Goal: Find specific page/section: Find specific page/section

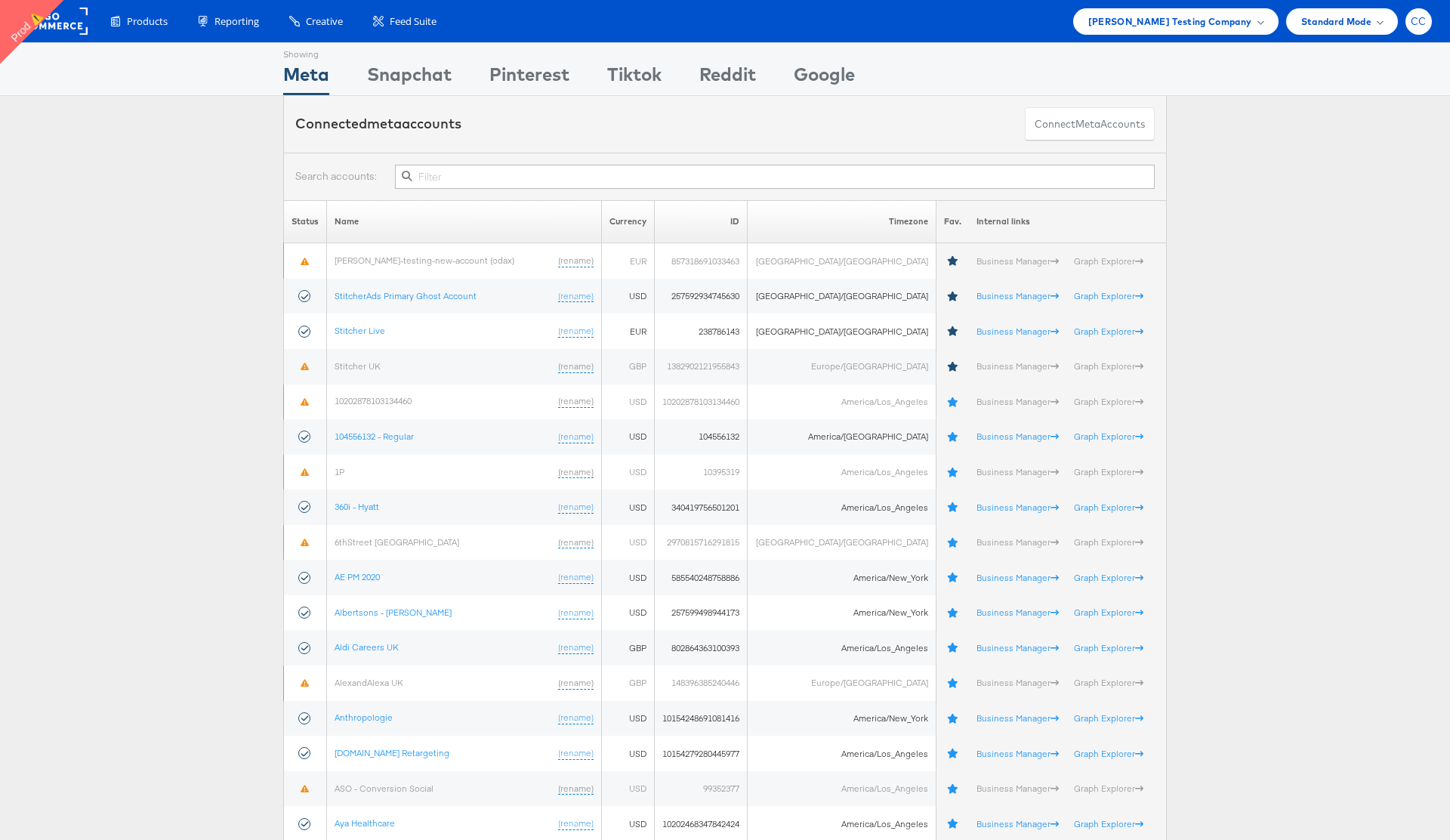
click at [1418, 22] on span "CC" at bounding box center [1419, 22] width 16 height 10
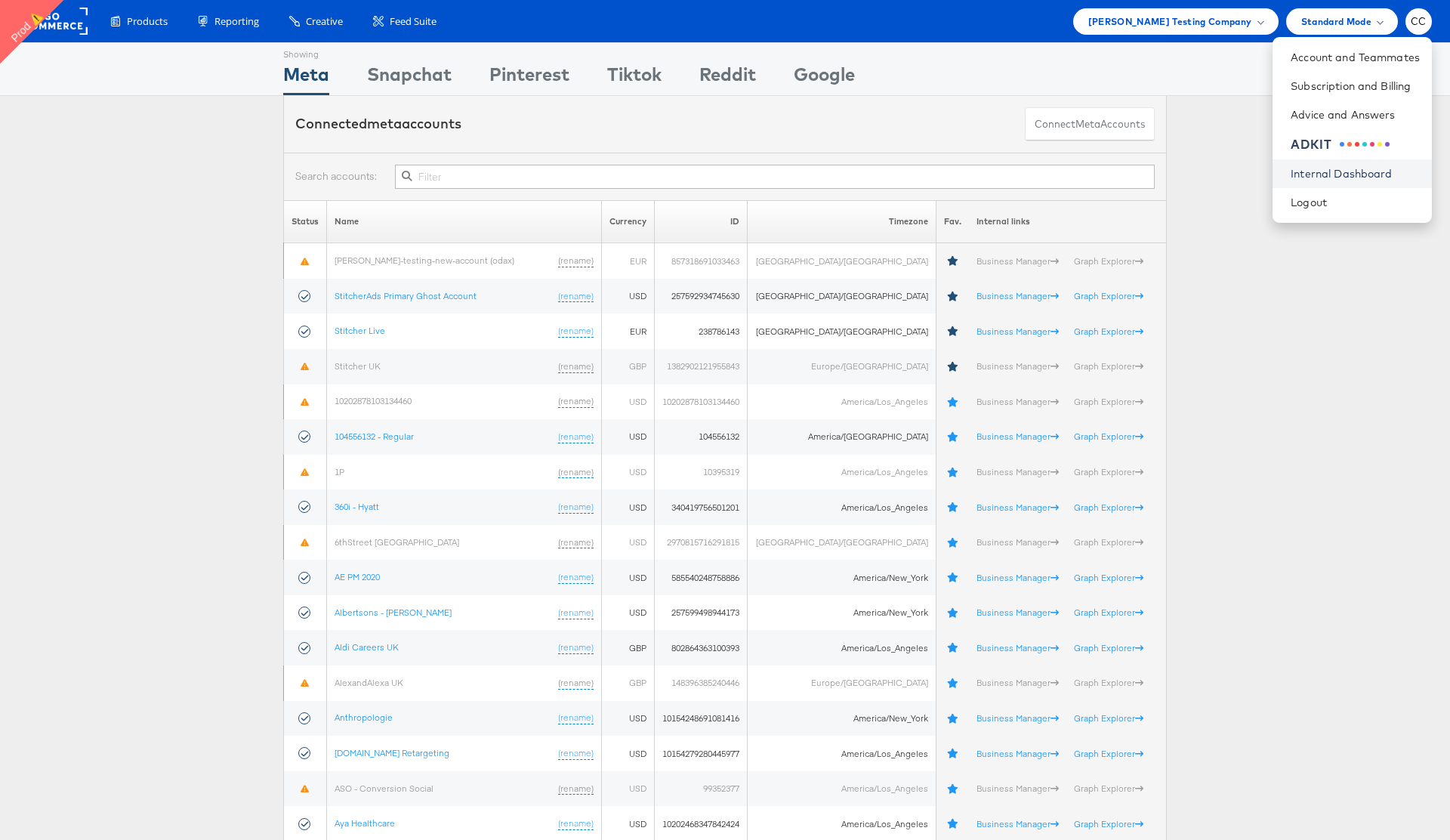
click at [1349, 170] on link "Internal Dashboard" at bounding box center [1355, 173] width 130 height 15
click at [1230, 27] on span "Colin Clarke Testing Company" at bounding box center [1170, 22] width 163 height 16
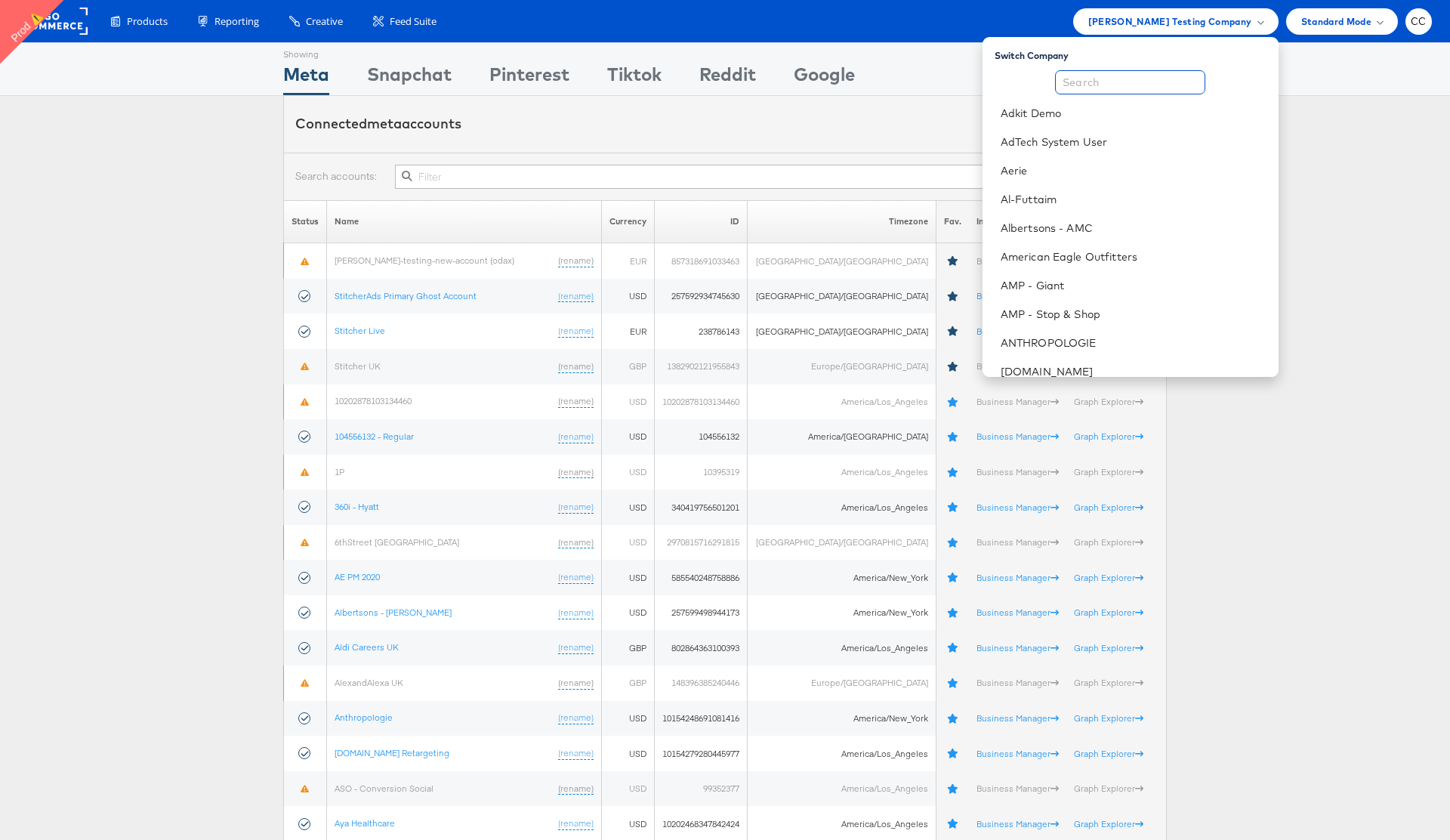
click at [1101, 87] on input "text" at bounding box center [1130, 82] width 150 height 24
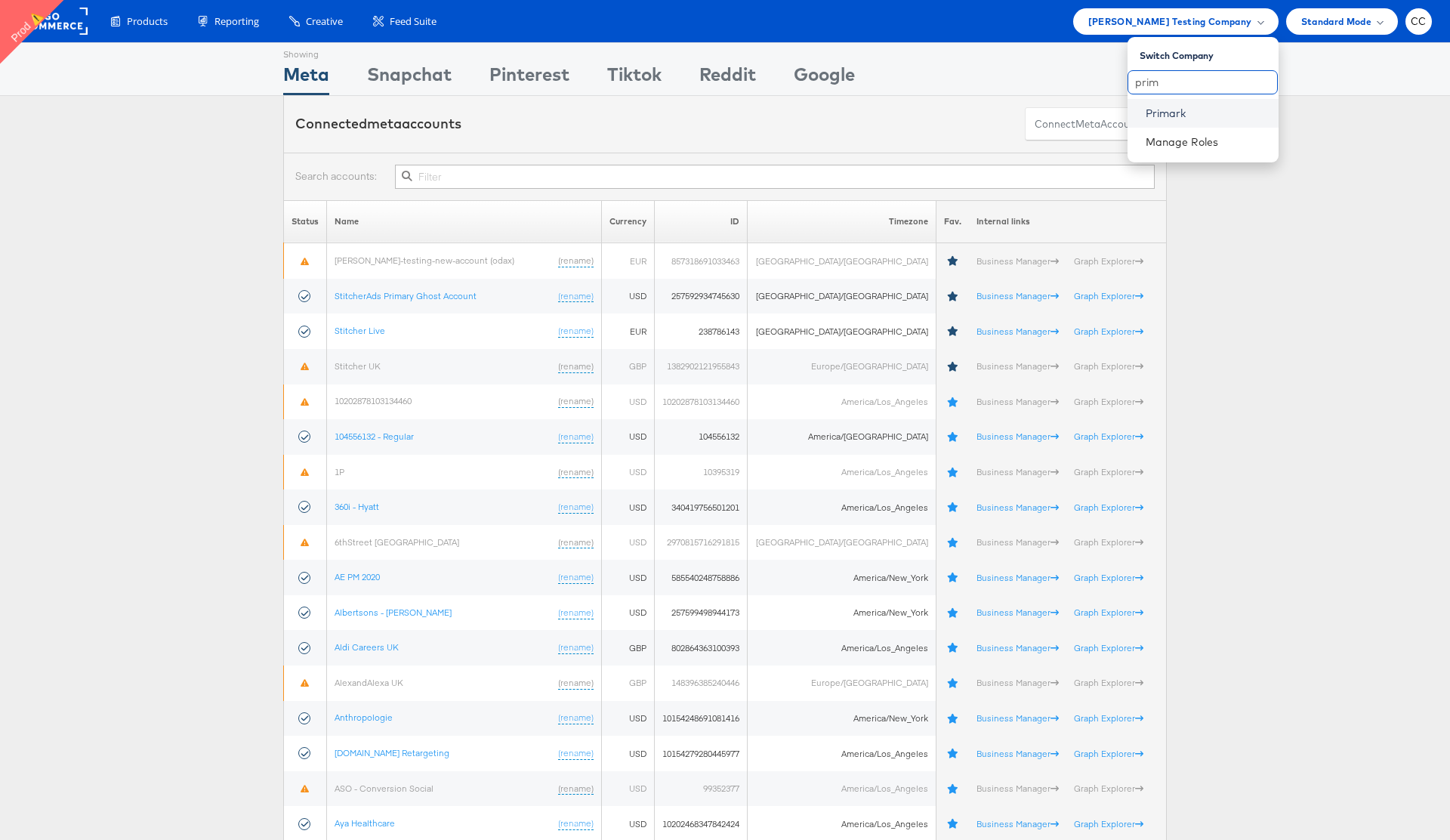
type input "prim"
click at [1176, 111] on link "Primark" at bounding box center [1206, 113] width 121 height 15
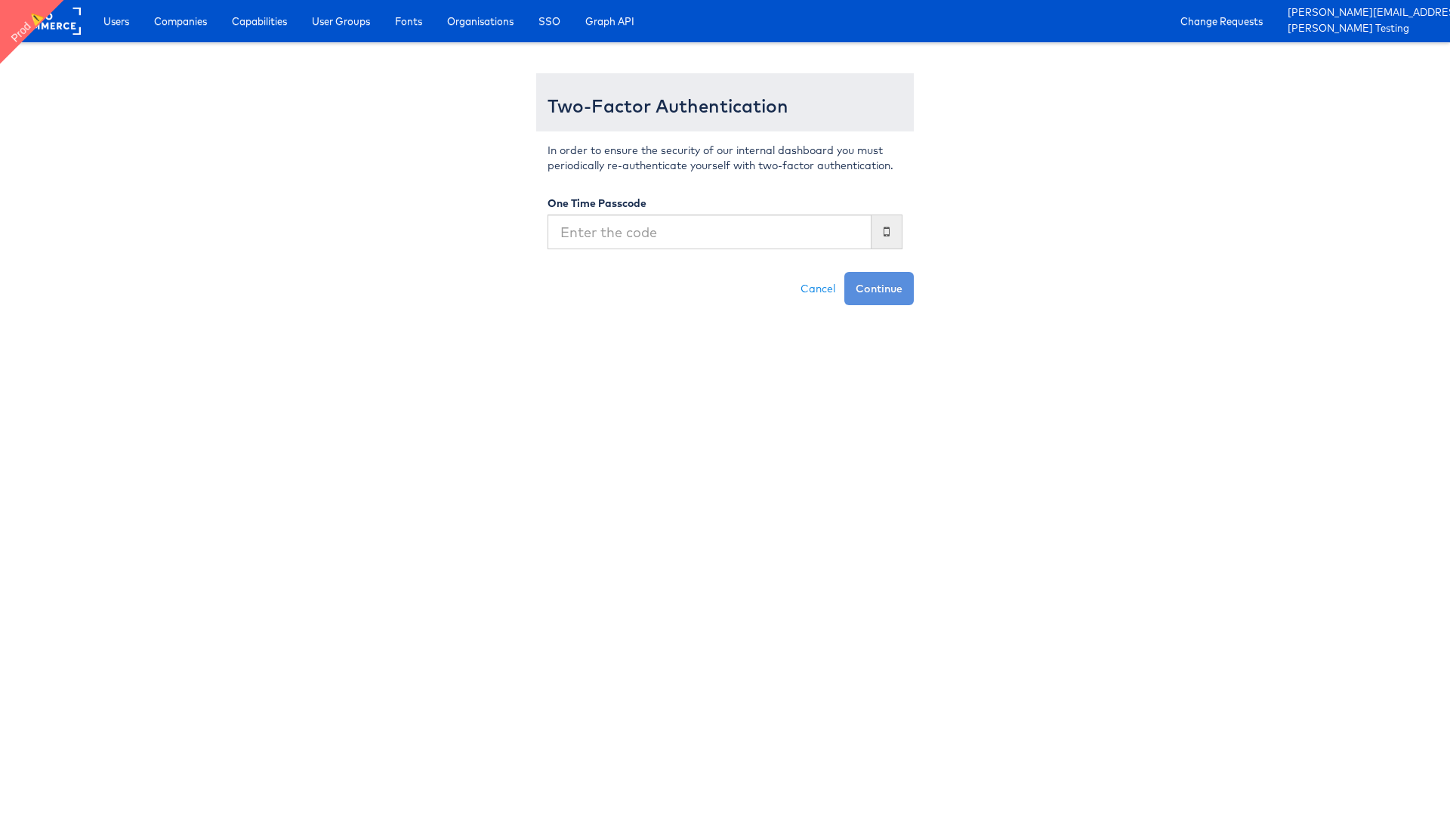
click at [685, 225] on input "text" at bounding box center [709, 231] width 324 height 35
type input "511030"
click at [844, 272] on button "Continue" at bounding box center [879, 288] width 70 height 33
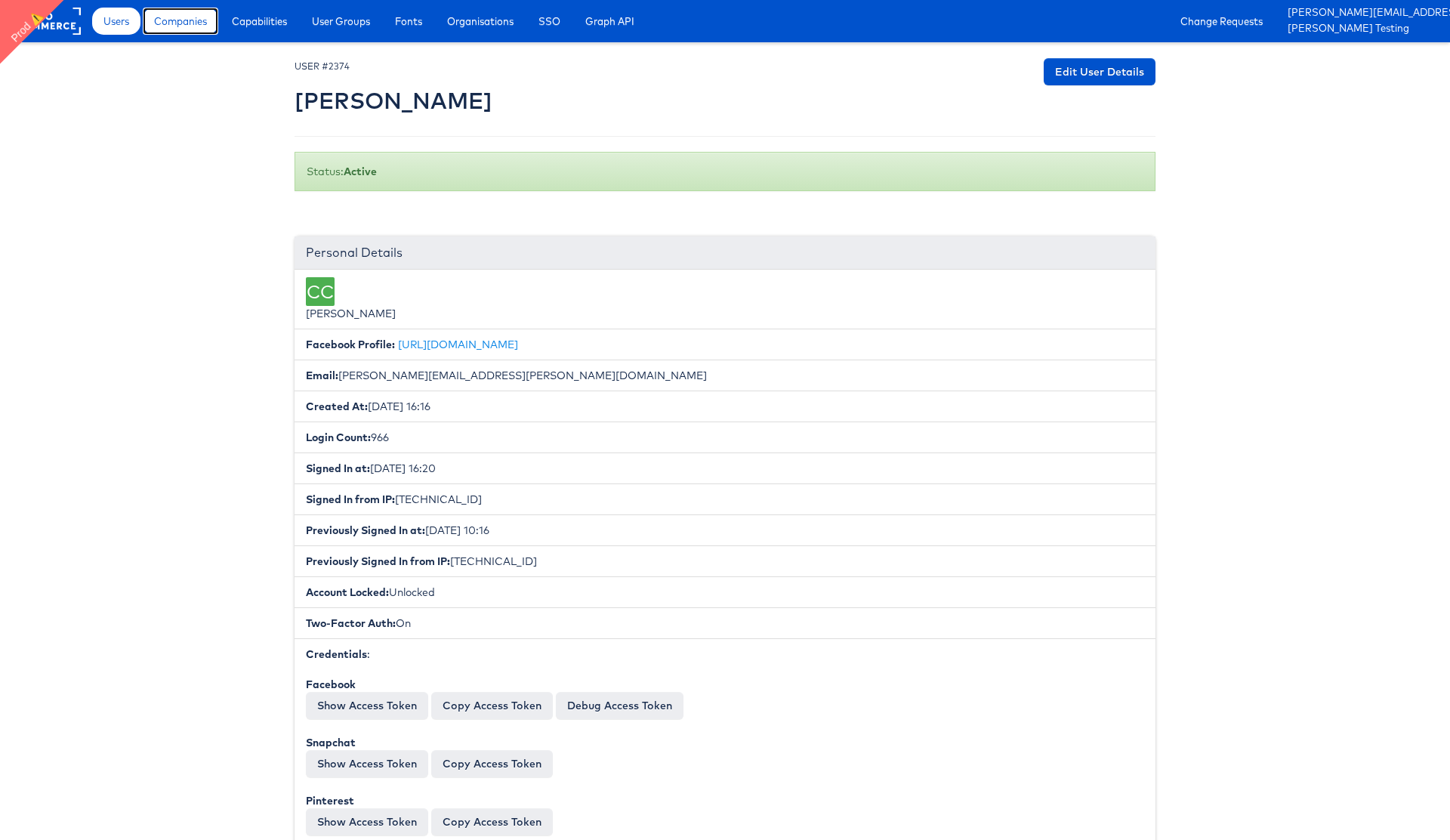
click at [193, 28] on span "Companies" at bounding box center [180, 21] width 53 height 15
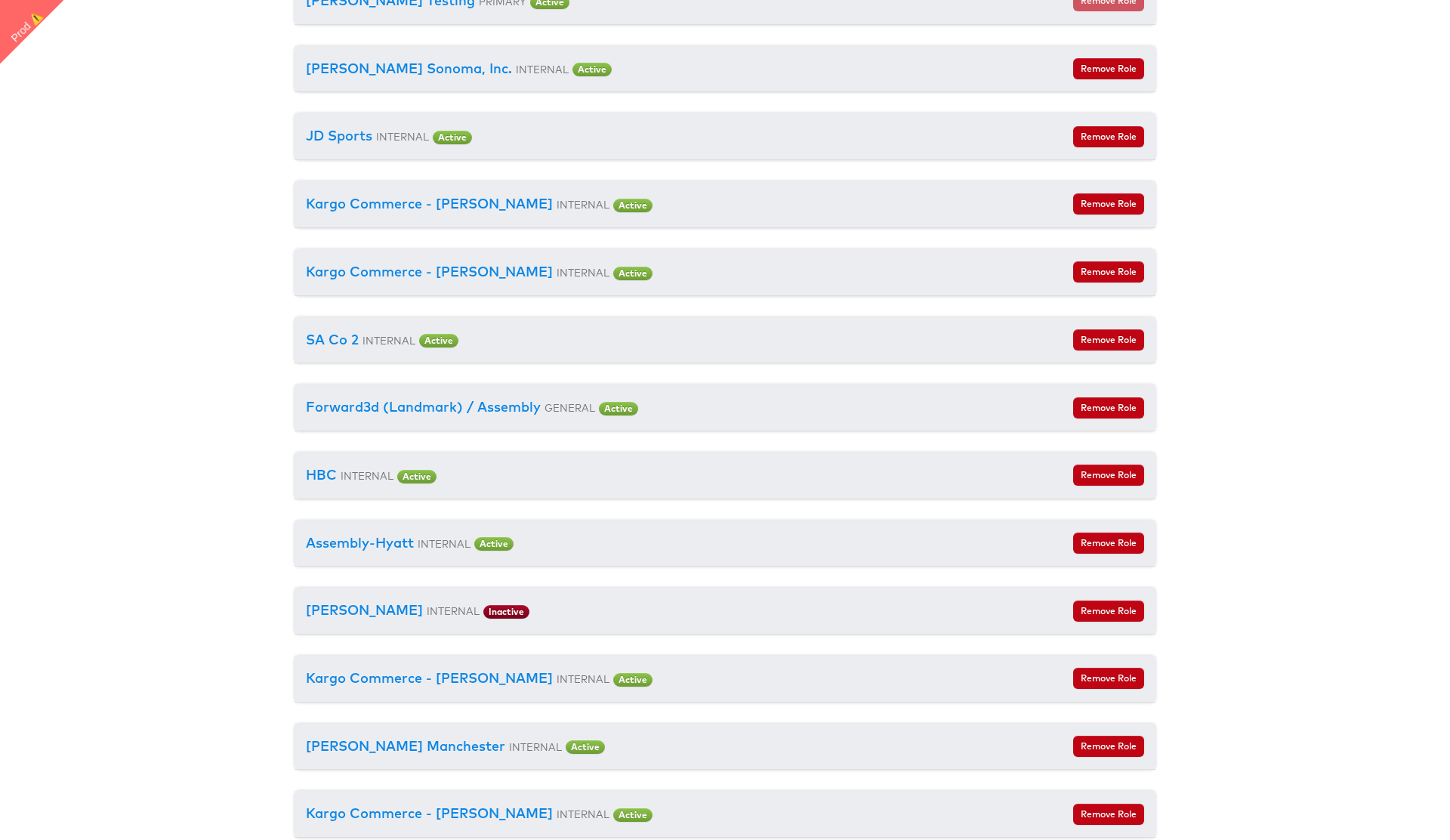
scroll to position [1834, 0]
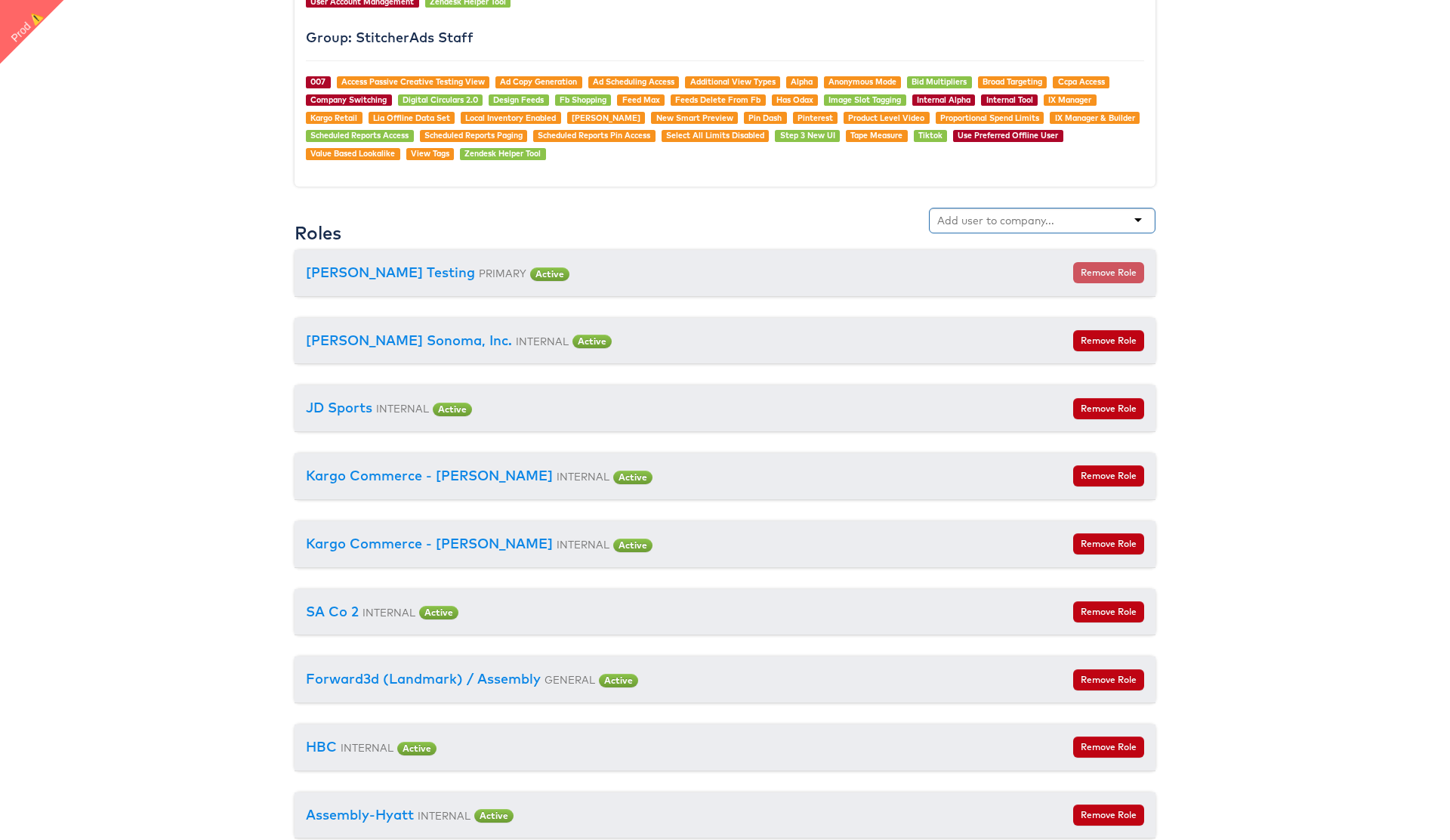
click at [997, 226] on input "text" at bounding box center [997, 220] width 120 height 15
type input "prima"
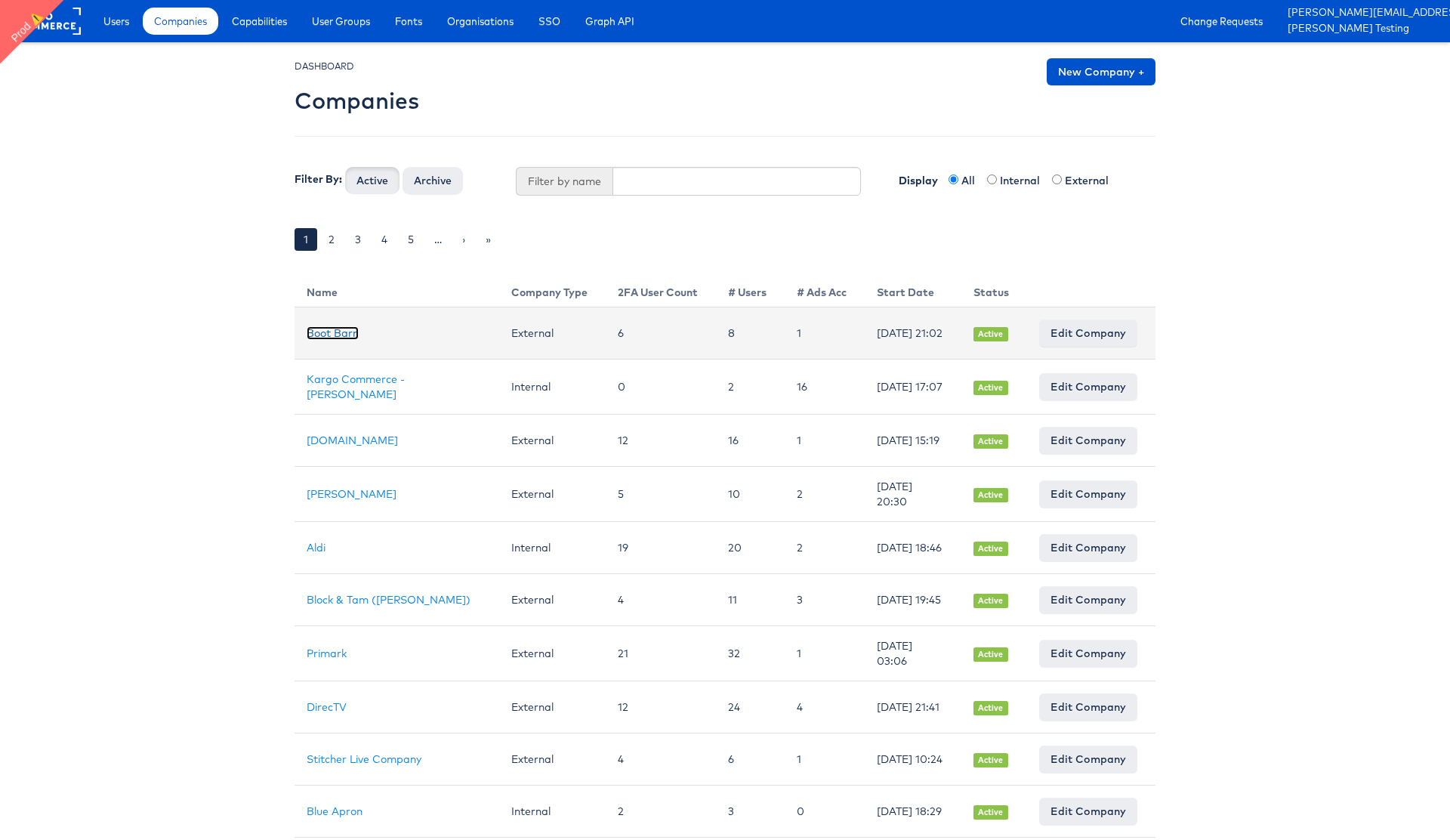
click at [331, 338] on link "Boot Barn" at bounding box center [333, 333] width 52 height 14
